Goal: Obtain resource: Download file/media

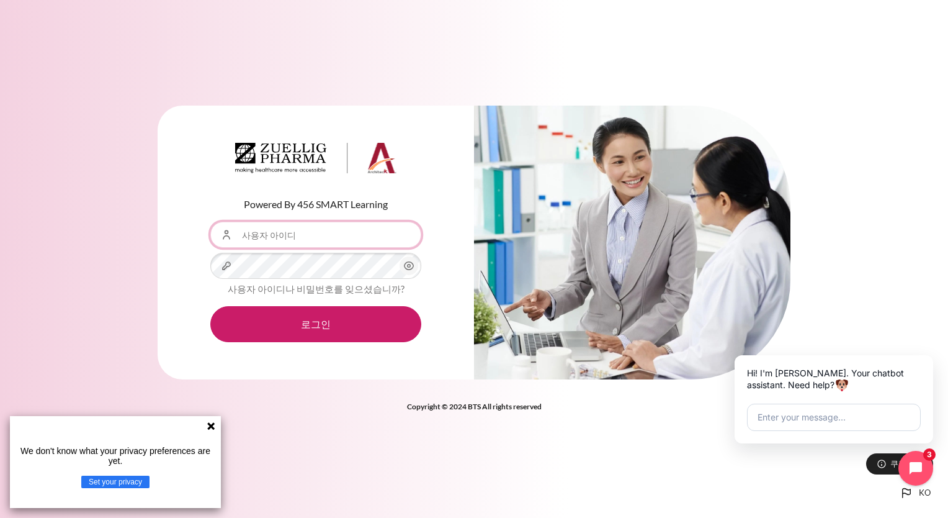
click at [304, 240] on input "사용자 아이디" at bounding box center [315, 235] width 211 height 26
type input "[EMAIL_ADDRESS][DOMAIN_NAME]"
click at [210, 306] on button "로그인" at bounding box center [315, 324] width 211 height 36
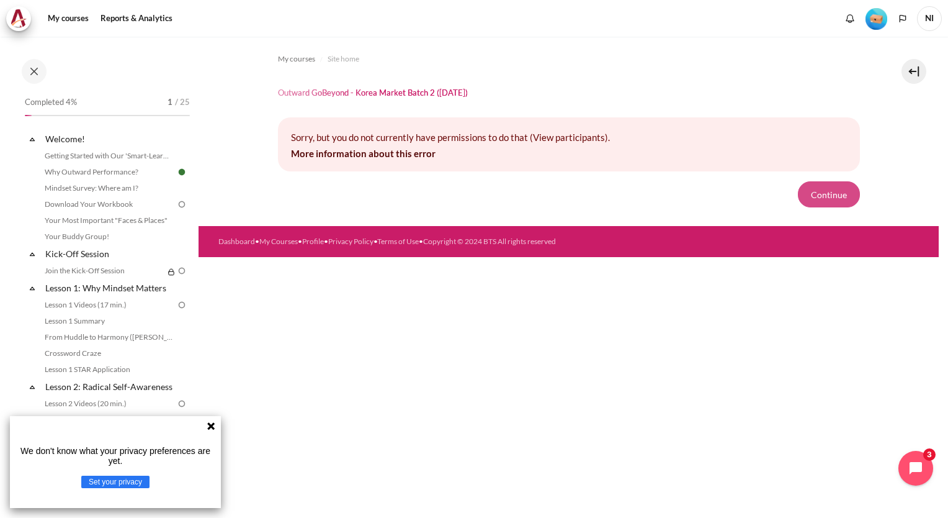
click at [817, 197] on button "Continue" at bounding box center [829, 194] width 62 height 26
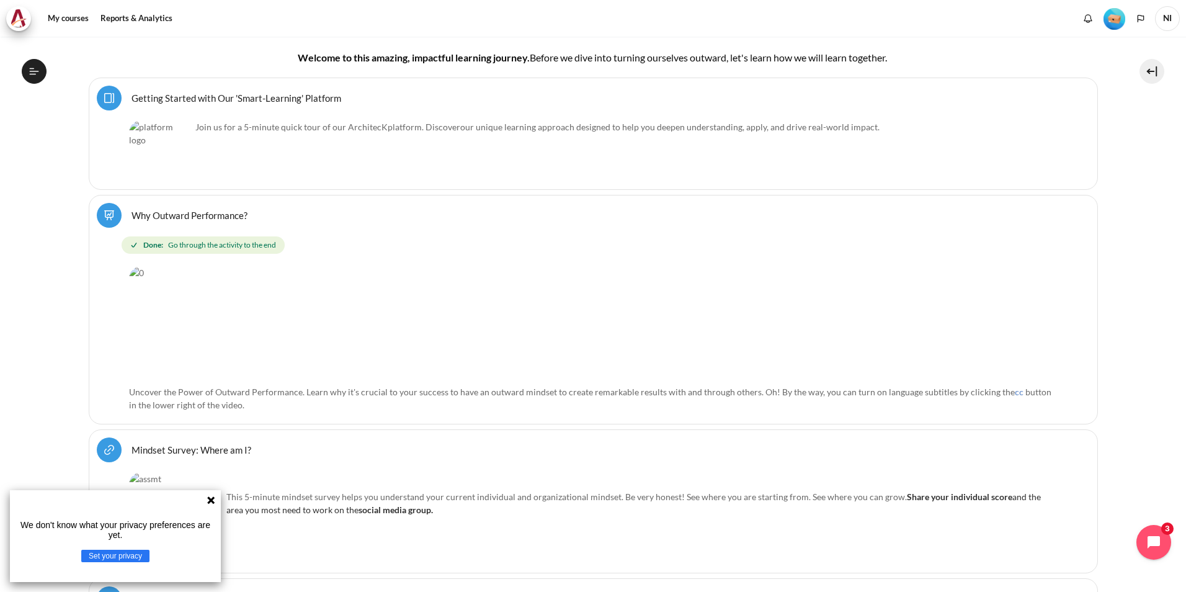
scroll to position [434, 0]
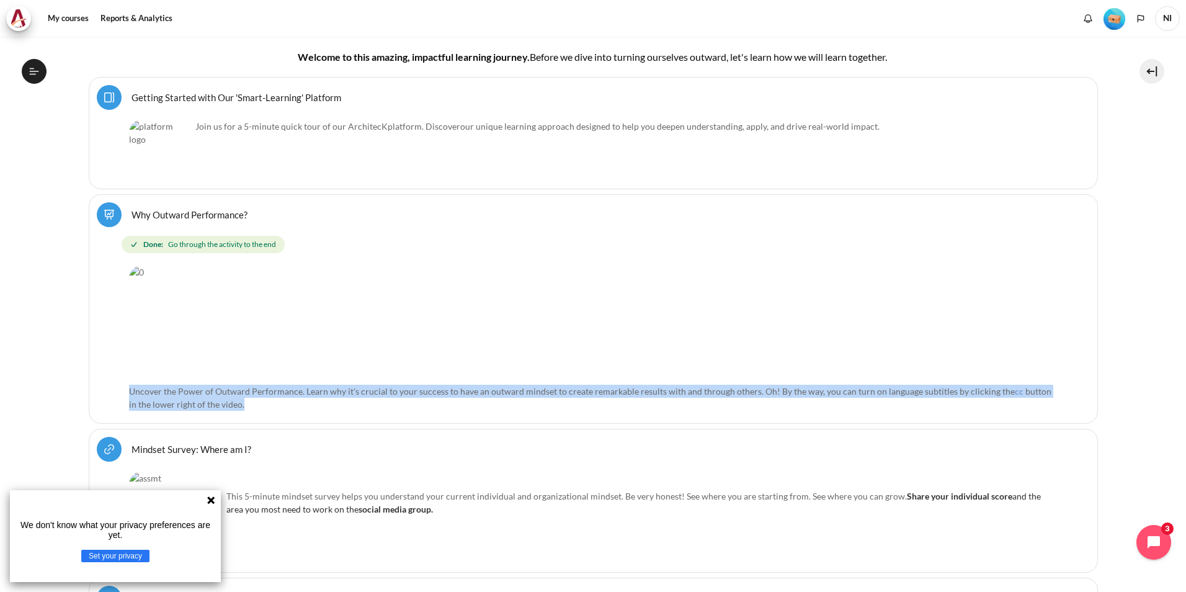
drag, startPoint x: 125, startPoint y: 390, endPoint x: 288, endPoint y: 398, distance: 162.8
click at [288, 398] on div "Select activity Why Outward Performance? Why Outward Performance? Lesson Done: …" at bounding box center [594, 309] width 1010 height 230
drag, startPoint x: 288, startPoint y: 398, endPoint x: 360, endPoint y: 398, distance: 72.0
click at [360, 398] on p "Uncover the Power of Outward Performance. Learn why it's crucial to your succes…" at bounding box center [593, 398] width 929 height 26
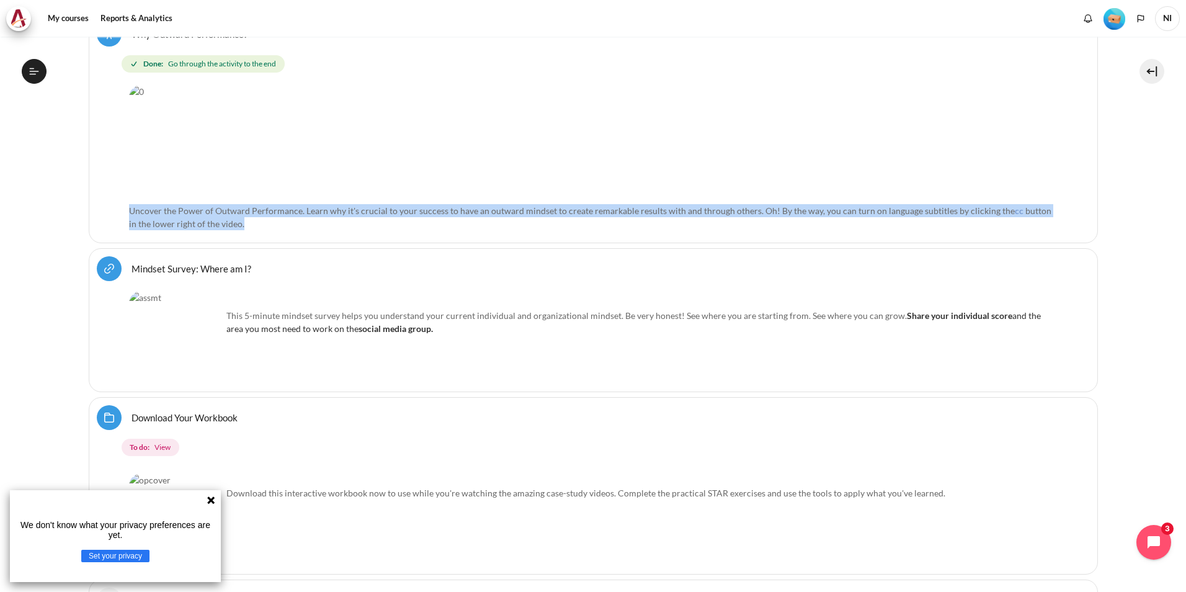
scroll to position [621, 0]
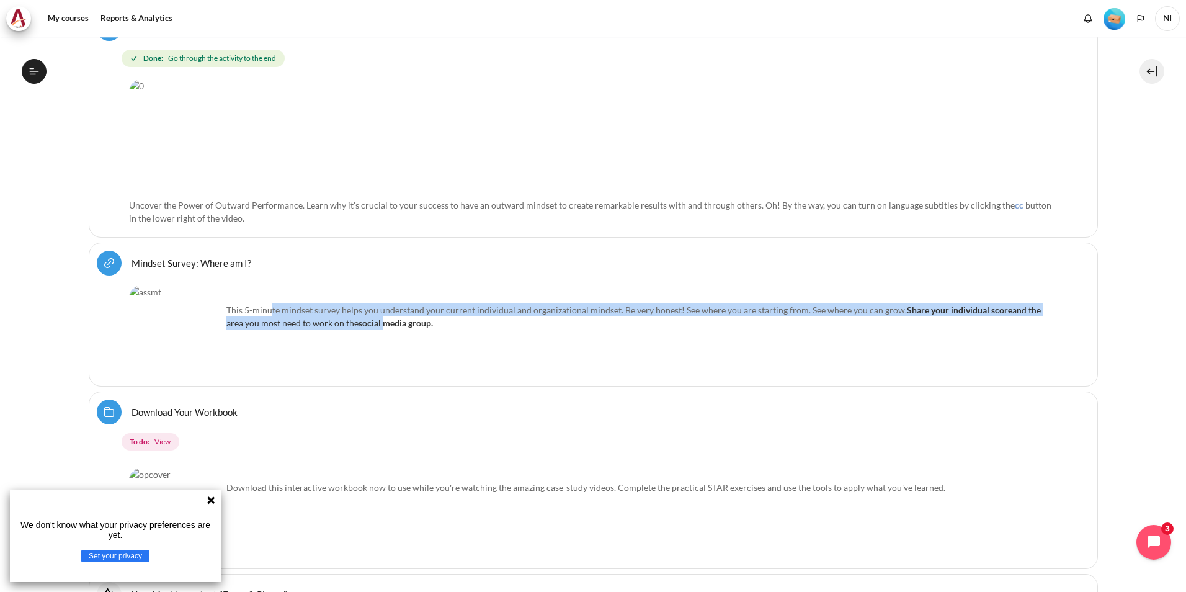
drag, startPoint x: 269, startPoint y: 307, endPoint x: 363, endPoint y: 320, distance: 94.5
click at [363, 320] on p "This 5-minute mindset survey helps you understand your current individual and o…" at bounding box center [593, 316] width 929 height 26
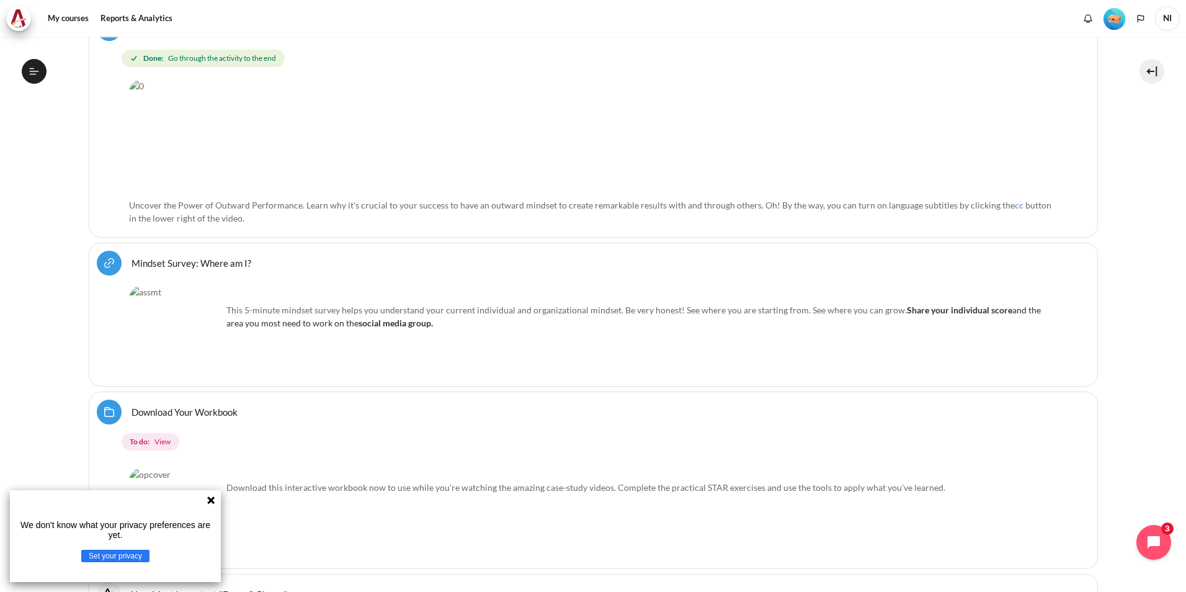
drag, startPoint x: 363, startPoint y: 320, endPoint x: 428, endPoint y: 329, distance: 65.8
click at [428, 329] on div "This 5-minute mindset survey helps you understand your current individual and o…" at bounding box center [593, 331] width 929 height 93
drag, startPoint x: 289, startPoint y: 326, endPoint x: 307, endPoint y: 329, distance: 18.9
click at [307, 329] on div "This 5-minute mindset survey helps you understand your current individual and o…" at bounding box center [593, 331] width 929 height 93
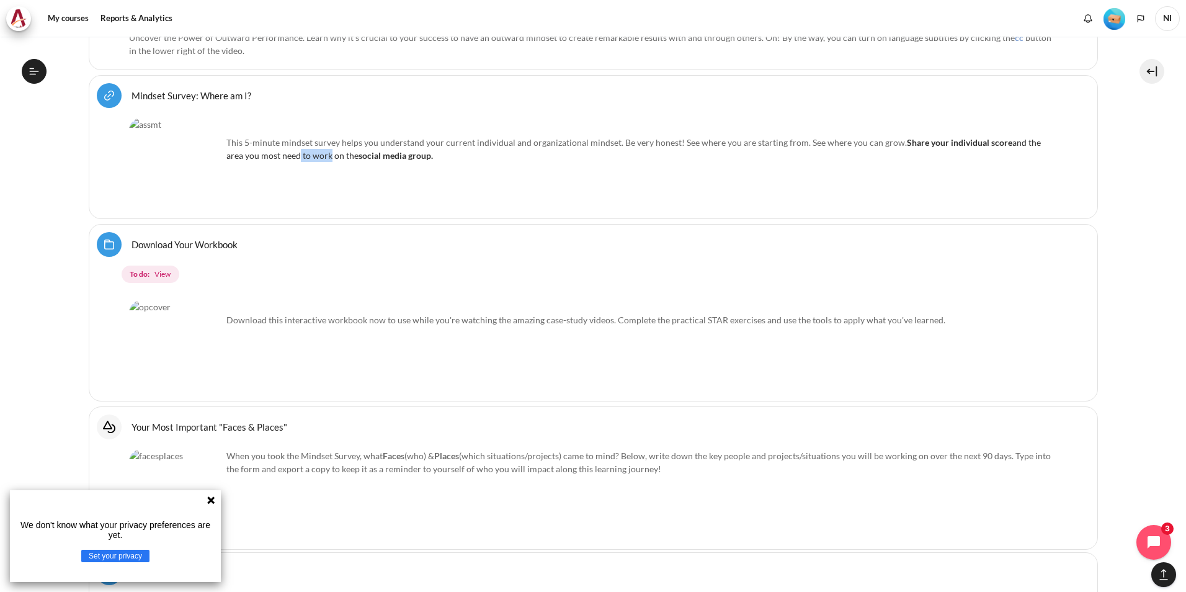
scroll to position [807, 0]
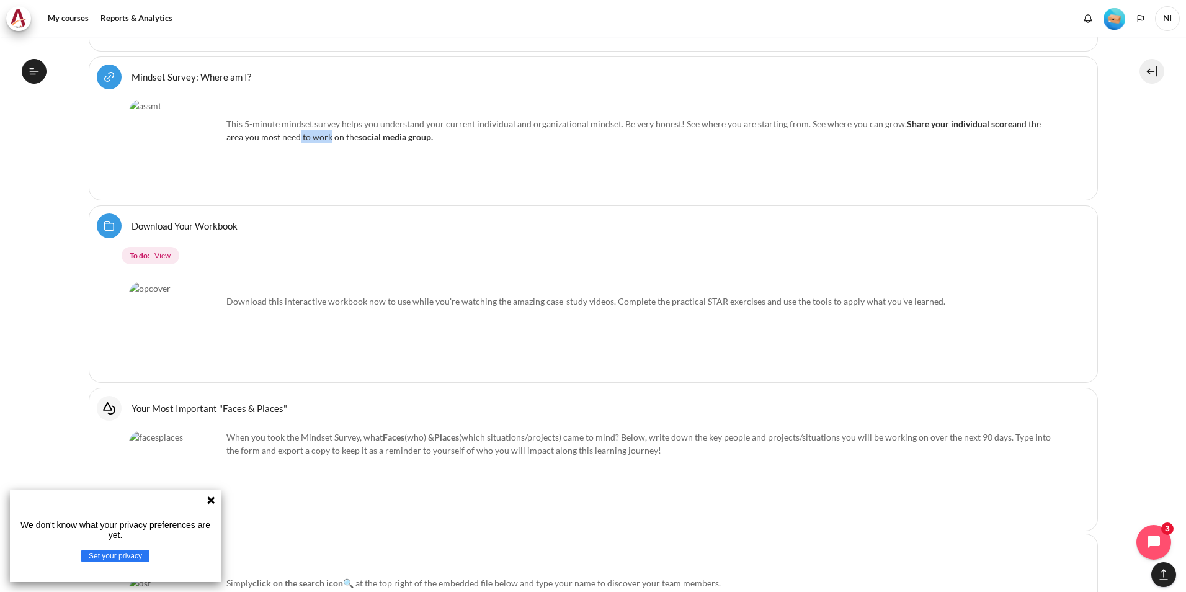
click at [190, 226] on link "Download Your Workbook Folder" at bounding box center [185, 226] width 106 height 12
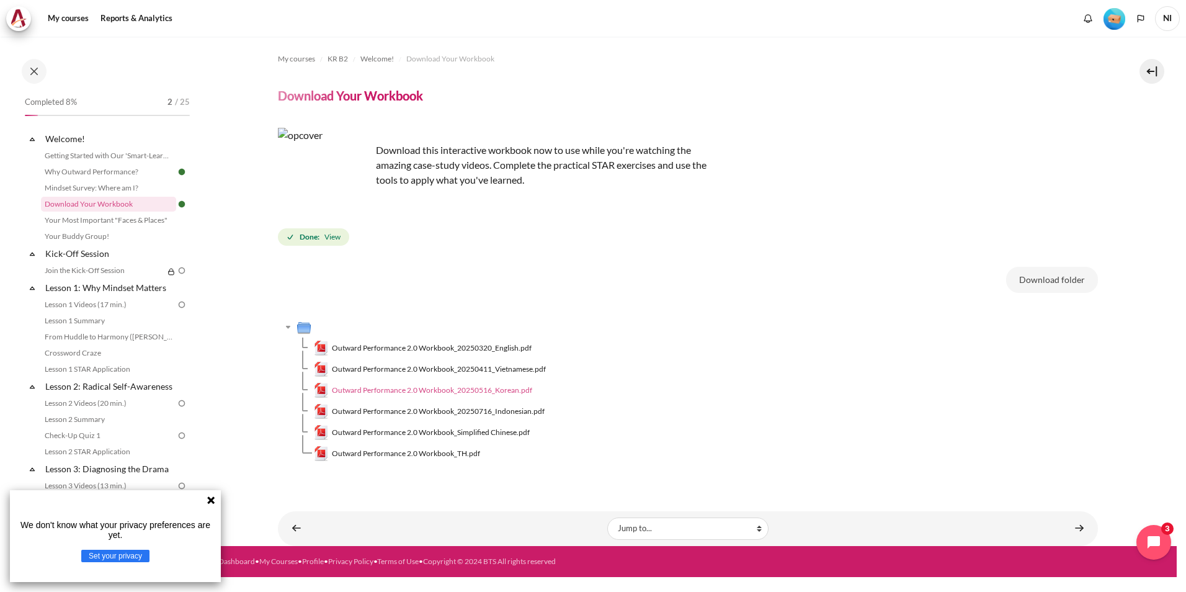
click at [516, 389] on span "Outward Performance 2.0 Workbook_20250516_Korean.pdf" at bounding box center [432, 390] width 200 height 11
click at [459, 348] on span "Outward Performance 2.0 Workbook_20250320_English.pdf" at bounding box center [432, 348] width 200 height 11
click at [128, 190] on link "Mindset Survey: Where am I?" at bounding box center [108, 188] width 135 height 15
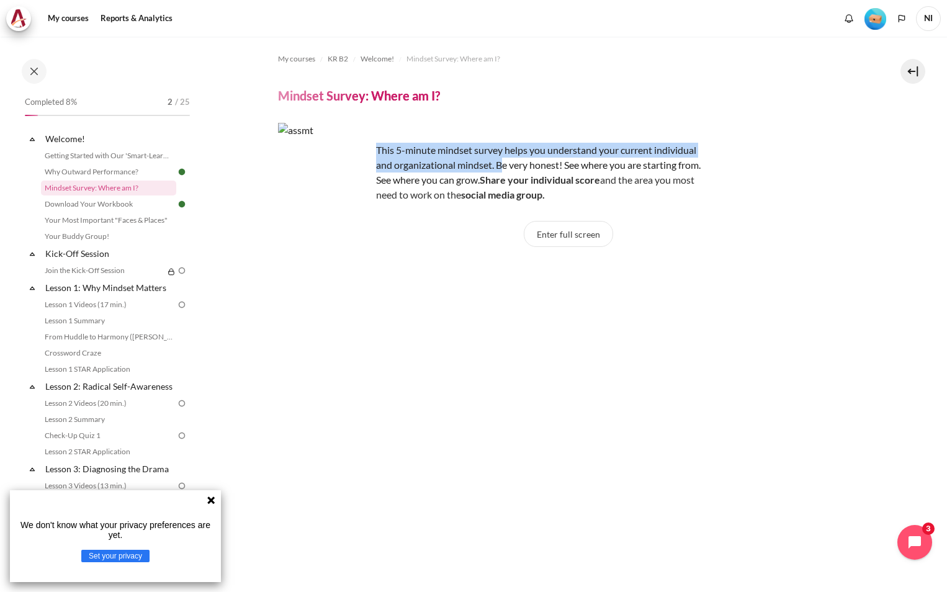
drag, startPoint x: 376, startPoint y: 150, endPoint x: 504, endPoint y: 167, distance: 129.0
click at [505, 166] on p "This 5-minute mindset survey helps you understand your current individual and o…" at bounding box center [495, 173] width 434 height 60
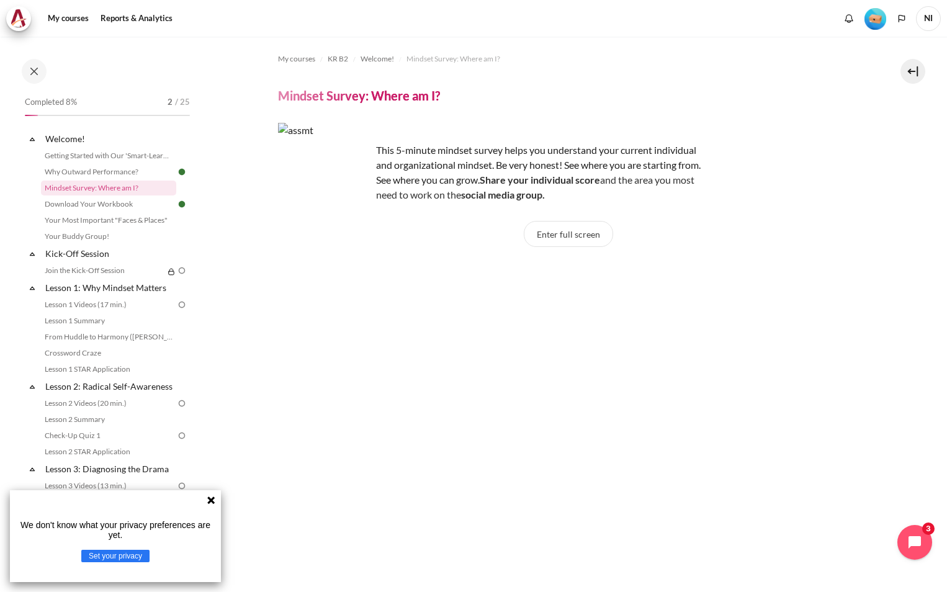
click at [215, 496] on div "We don't know what your privacy preferences are yet. Set your privacy" at bounding box center [115, 536] width 211 height 92
